Goal: Task Accomplishment & Management: Use online tool/utility

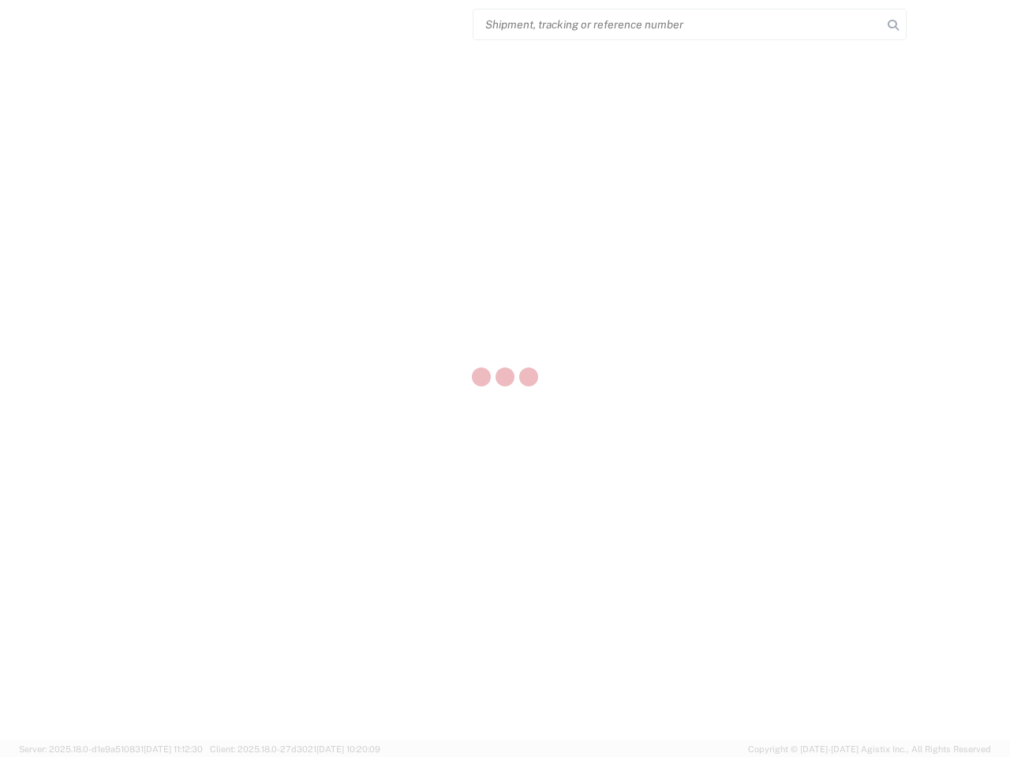
select select "US"
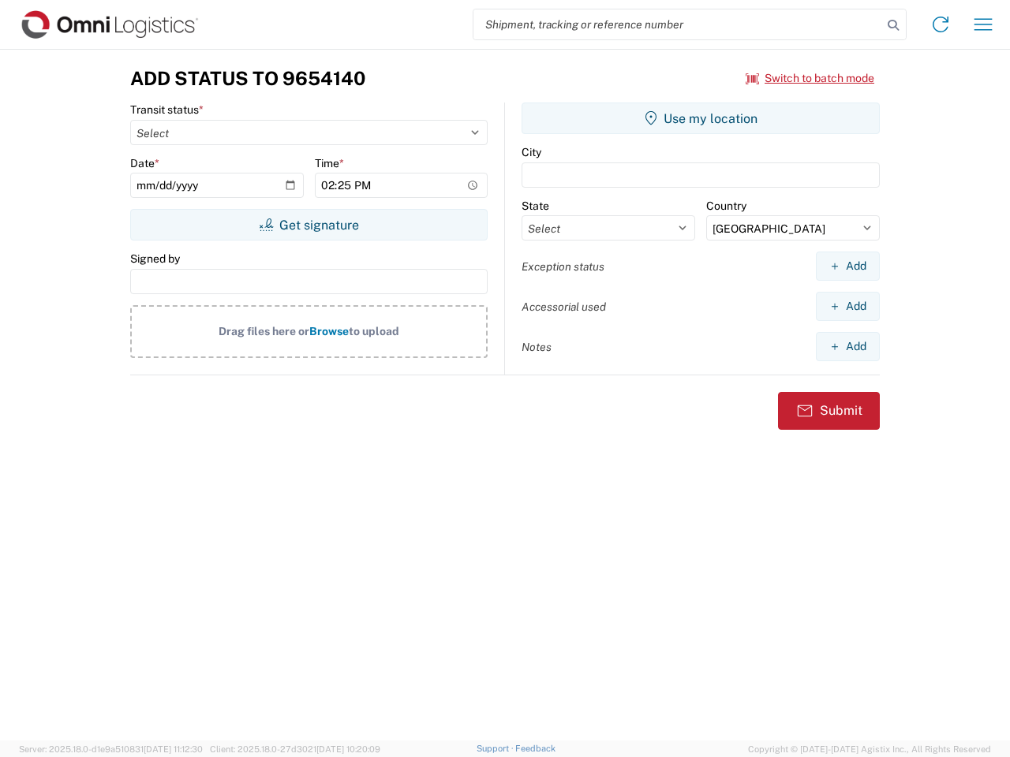
click at [677, 24] on input "search" at bounding box center [677, 24] width 409 height 30
click at [893, 25] on icon at bounding box center [893, 25] width 22 height 22
click at [940, 24] on icon at bounding box center [940, 24] width 25 height 25
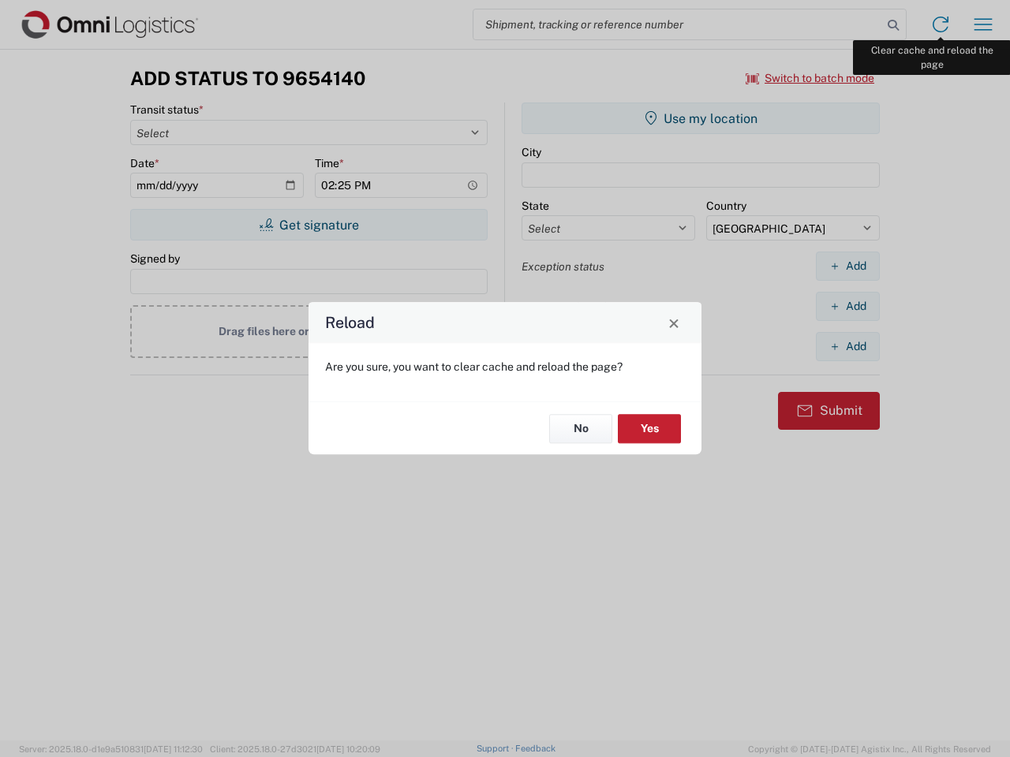
click at [983, 24] on div "Reload Are you sure, you want to clear cache and reload the page? No Yes" at bounding box center [505, 378] width 1010 height 757
click at [810, 78] on div "Reload Are you sure, you want to clear cache and reload the page? No Yes" at bounding box center [505, 378] width 1010 height 757
click at [308, 225] on div "Reload Are you sure, you want to clear cache and reload the page? No Yes" at bounding box center [505, 378] width 1010 height 757
click at [700, 118] on div "Reload Are you sure, you want to clear cache and reload the page? No Yes" at bounding box center [505, 378] width 1010 height 757
click at [847, 266] on div "Reload Are you sure, you want to clear cache and reload the page? No Yes" at bounding box center [505, 378] width 1010 height 757
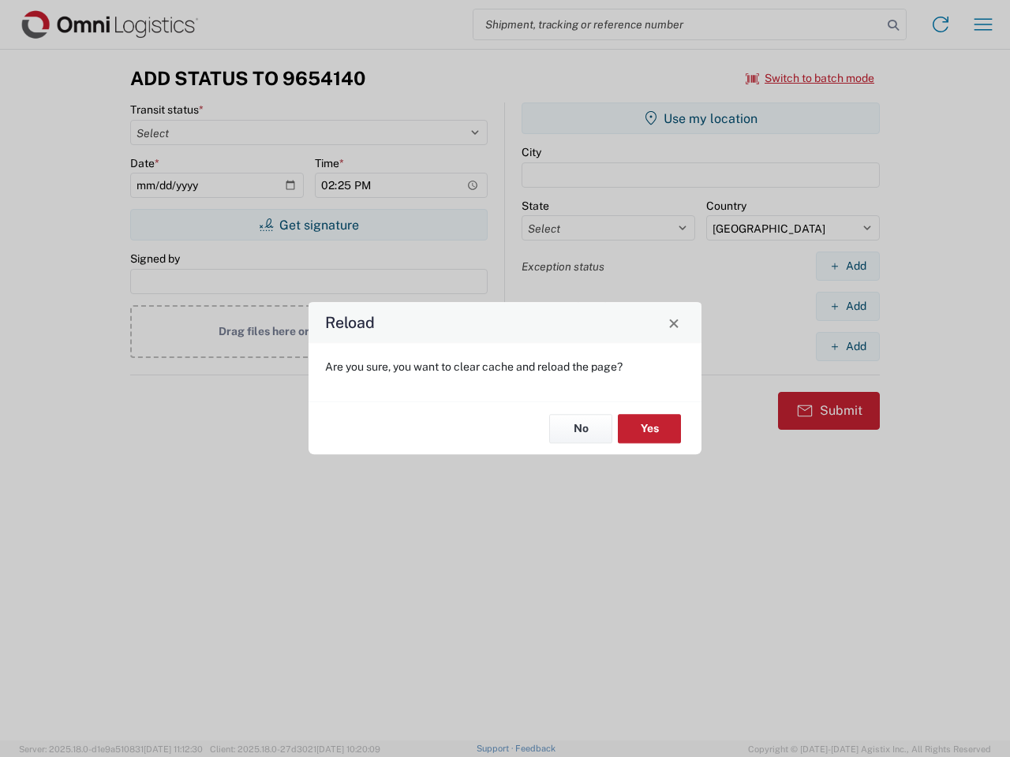
click at [847, 306] on div "Reload Are you sure, you want to clear cache and reload the page? No Yes" at bounding box center [505, 378] width 1010 height 757
click at [847, 346] on div "Reload Are you sure, you want to clear cache and reload the page? No Yes" at bounding box center [505, 378] width 1010 height 757
